Goal: Find specific page/section: Find specific page/section

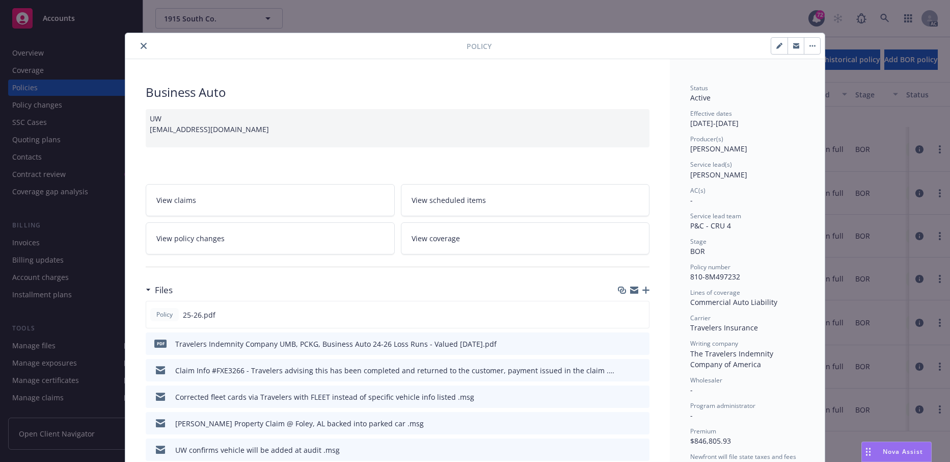
click at [150, 52] on button "close" at bounding box center [144, 46] width 12 height 12
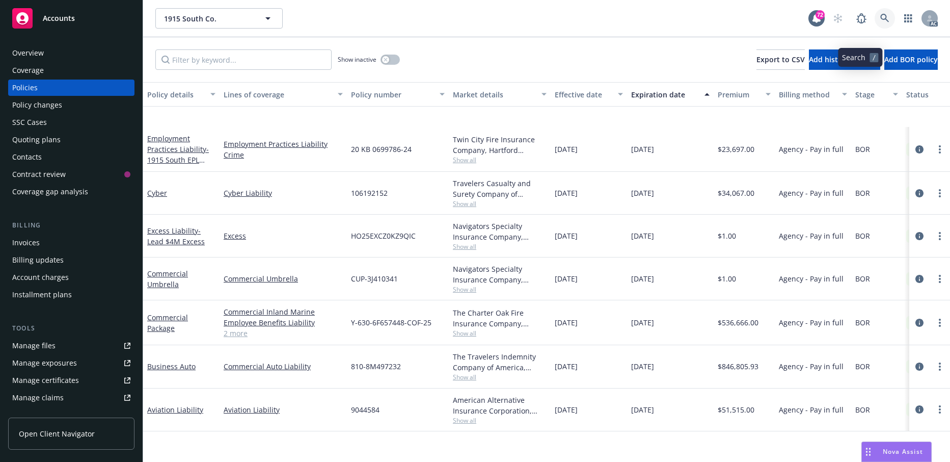
click at [881, 22] on icon at bounding box center [885, 18] width 9 height 9
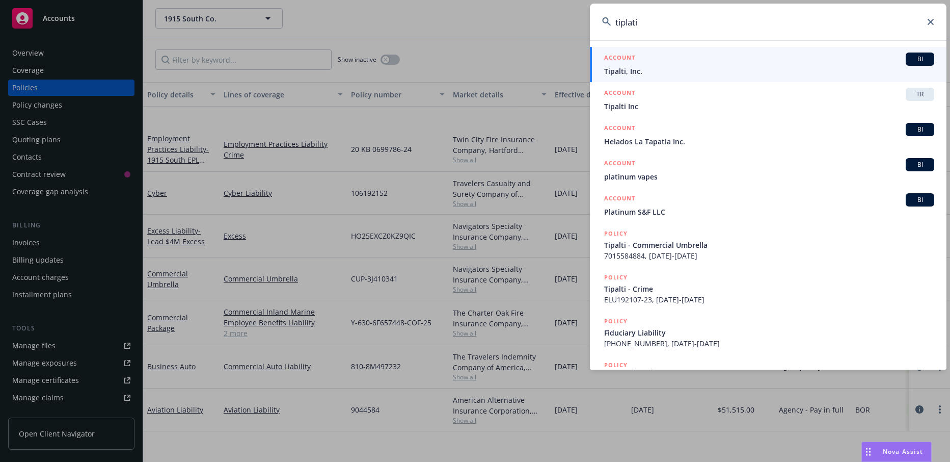
type input "tiplati"
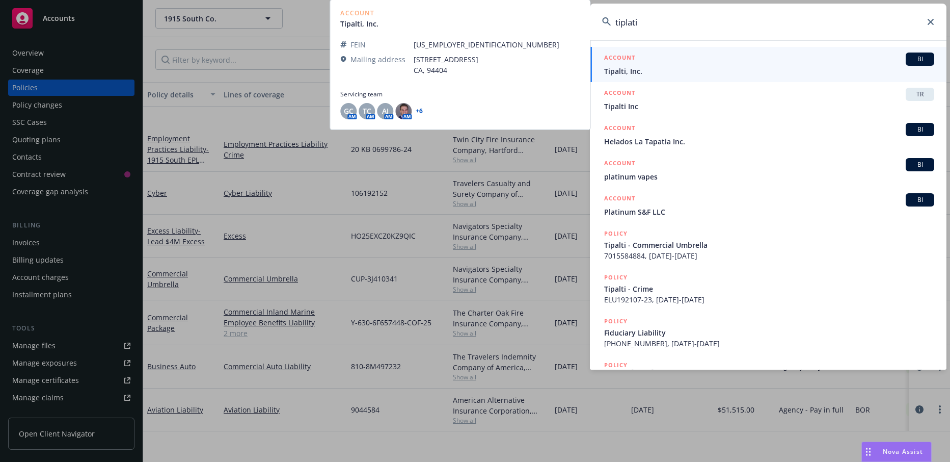
click at [667, 75] on span "Tipalti, Inc." at bounding box center [769, 71] width 330 height 11
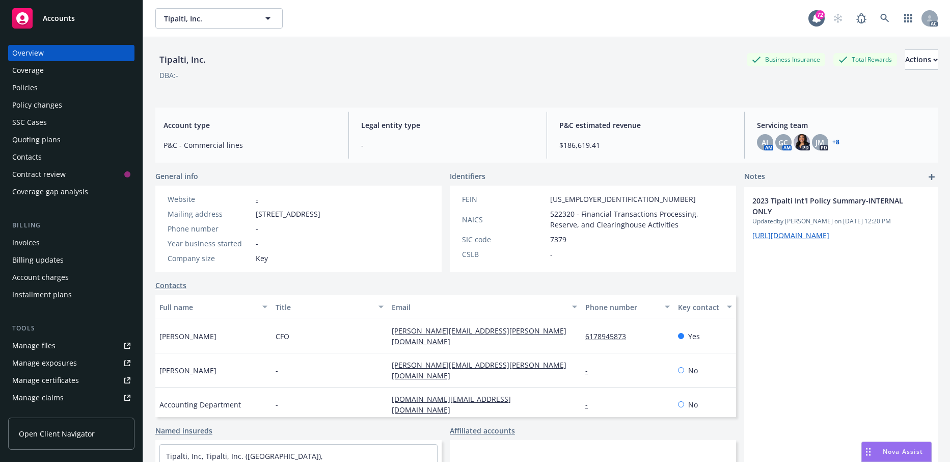
click at [33, 96] on div "Policies" at bounding box center [24, 87] width 25 height 16
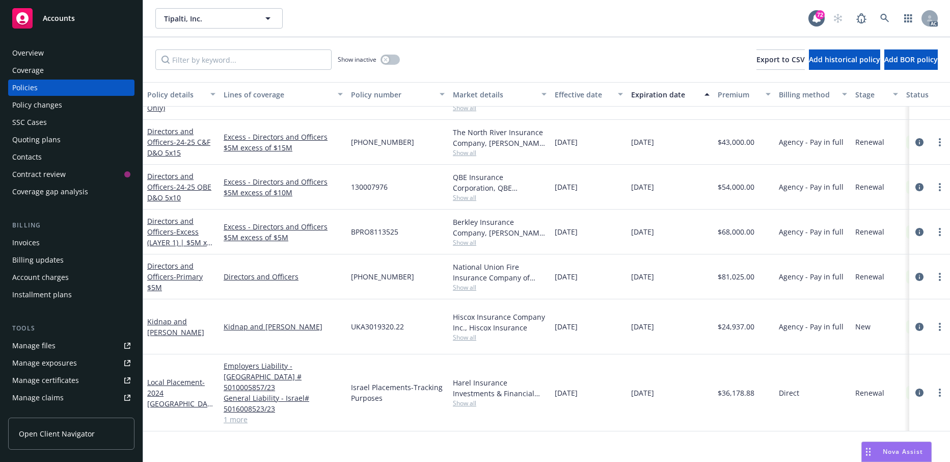
scroll to position [1090, 0]
